Goal: Task Accomplishment & Management: Use online tool/utility

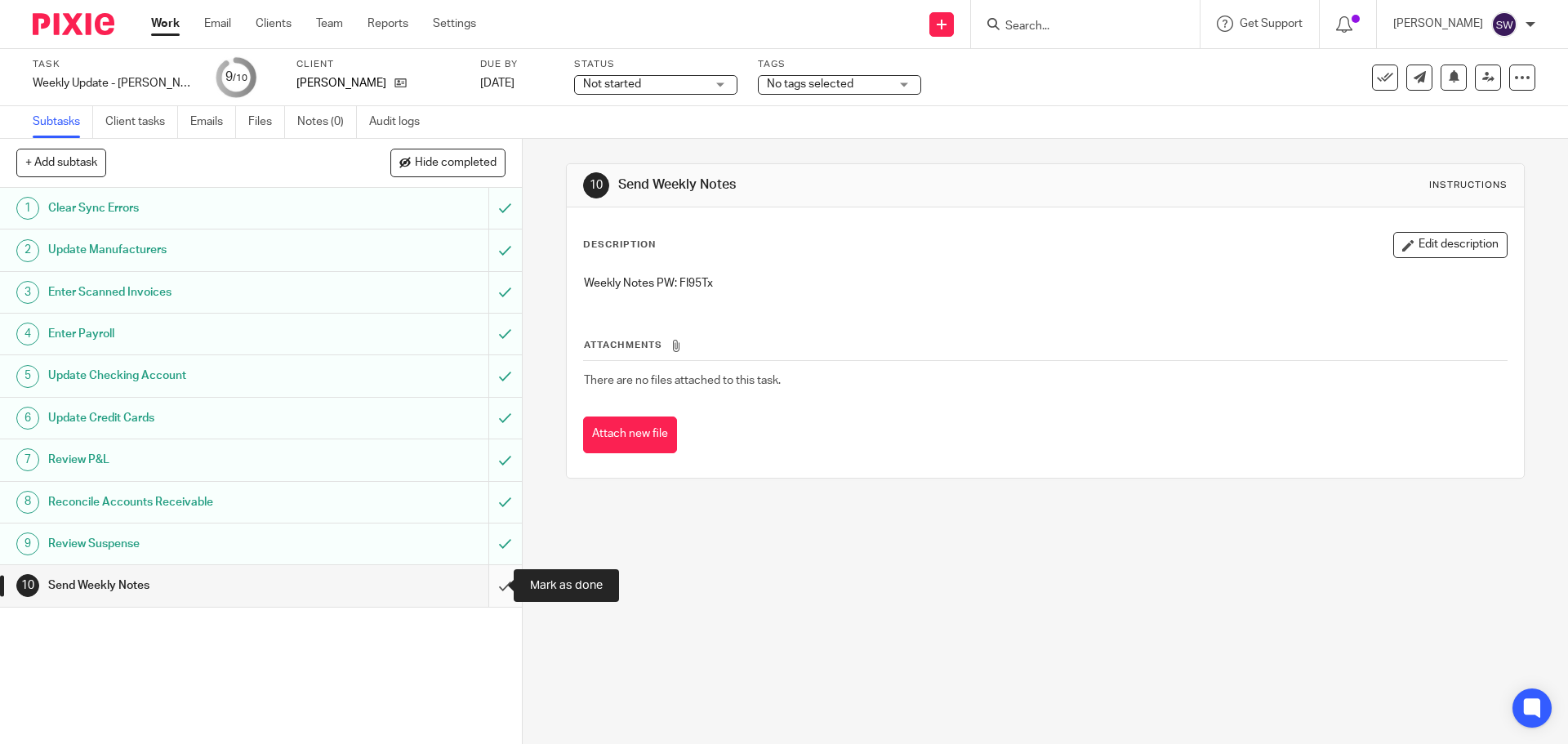
click at [479, 582] on input "submit" at bounding box center [260, 585] width 521 height 41
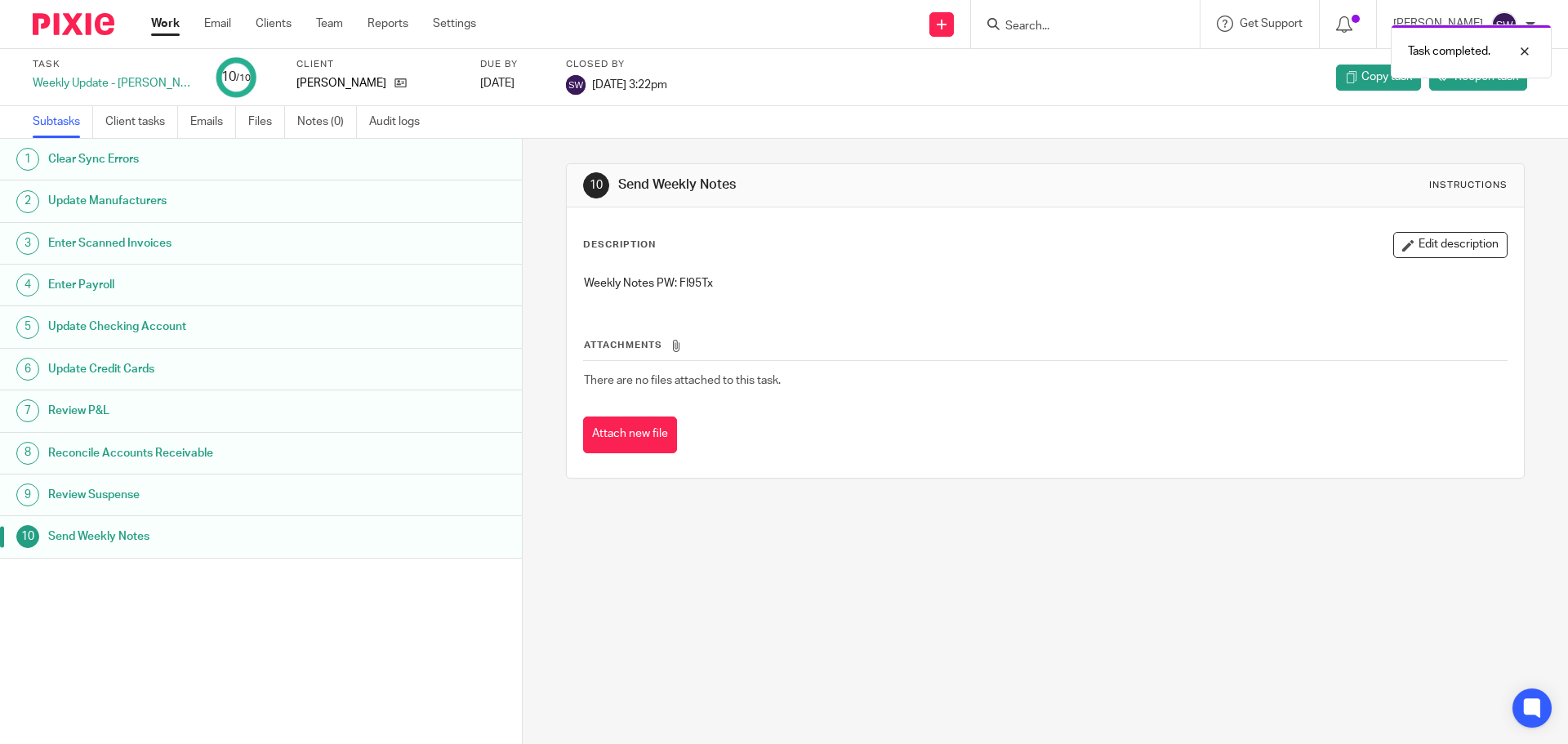
click at [167, 22] on link "Work" at bounding box center [165, 23] width 28 height 16
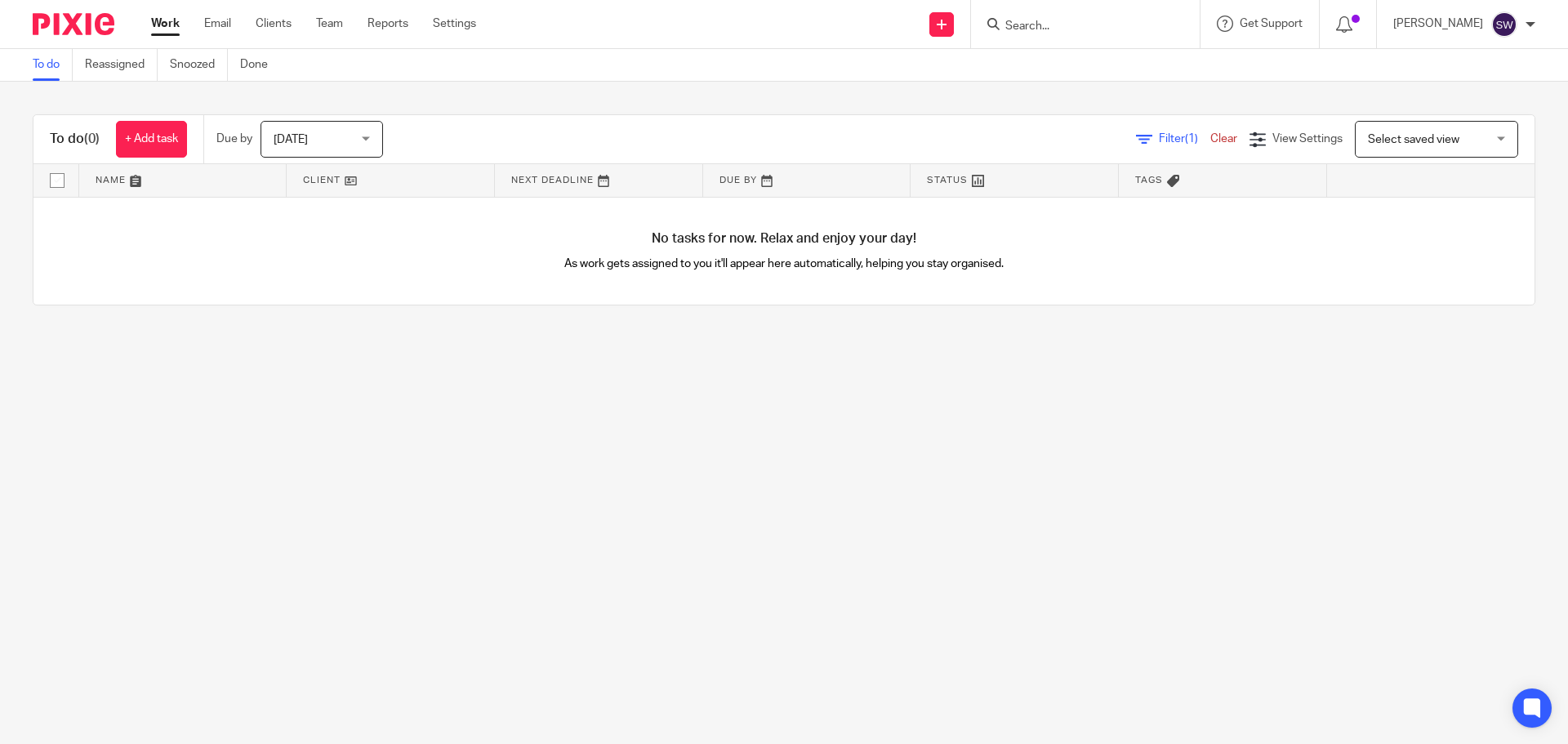
click at [183, 352] on main "To do Reassigned Snoozed Done To do (0) + Add task Due by Tomorrow Tomorrow Tod…" at bounding box center [784, 372] width 1568 height 744
drag, startPoint x: 137, startPoint y: 351, endPoint x: 131, endPoint y: 261, distance: 90.2
click at [137, 351] on main "To do Reassigned Snoozed Done To do (0) + Add task Due by Tomorrow Tomorrow Tod…" at bounding box center [784, 372] width 1568 height 744
